Goal: Information Seeking & Learning: Learn about a topic

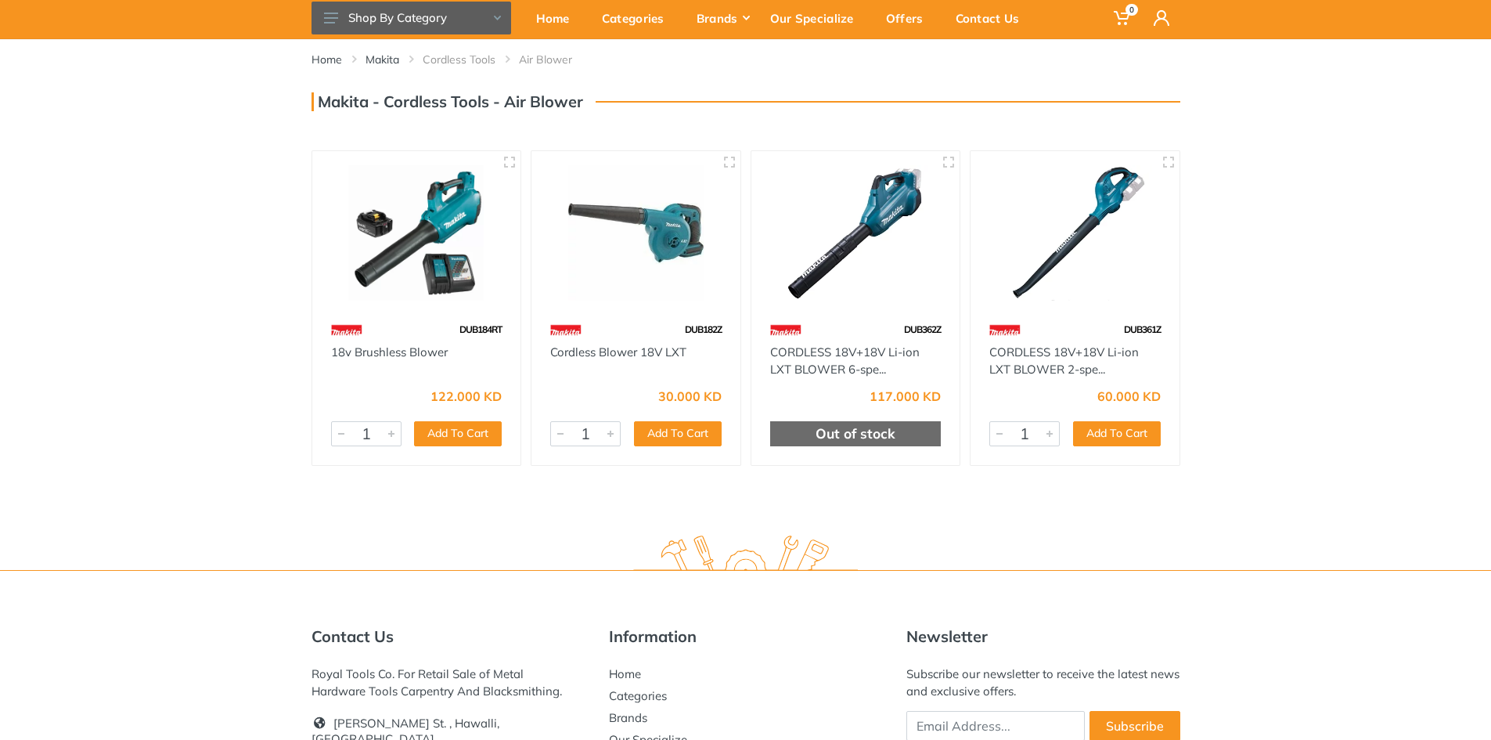
scroll to position [36, 0]
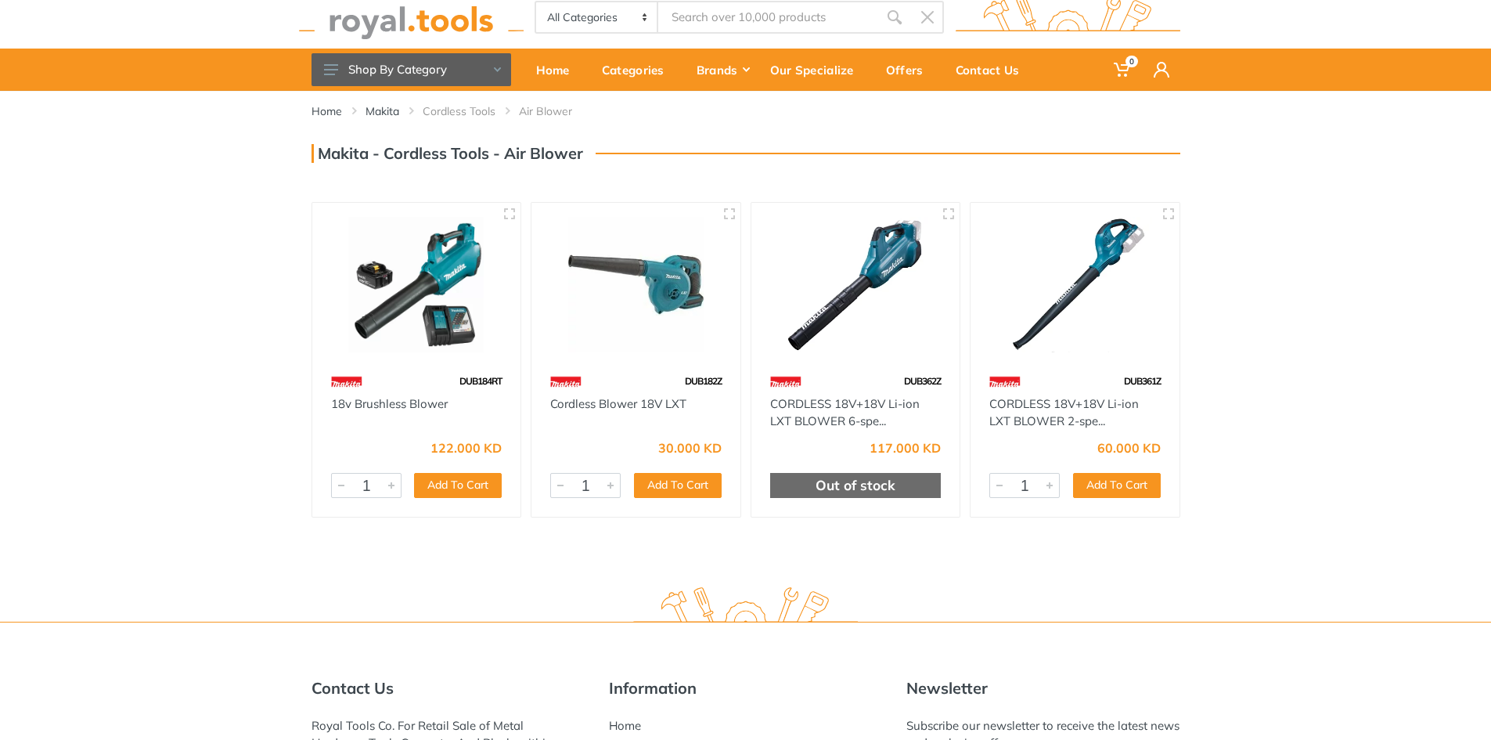
click at [631, 314] on img at bounding box center [636, 284] width 181 height 135
